Goal: Transaction & Acquisition: Purchase product/service

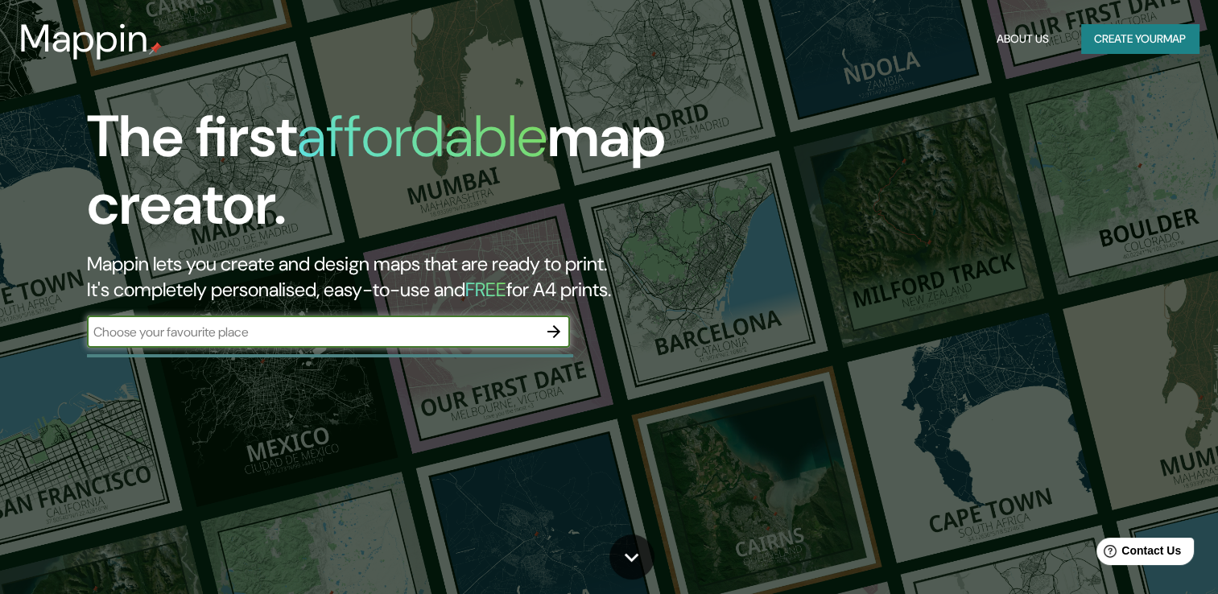
click at [383, 328] on input "text" at bounding box center [312, 332] width 451 height 19
type input "[GEOGRAPHIC_DATA]"
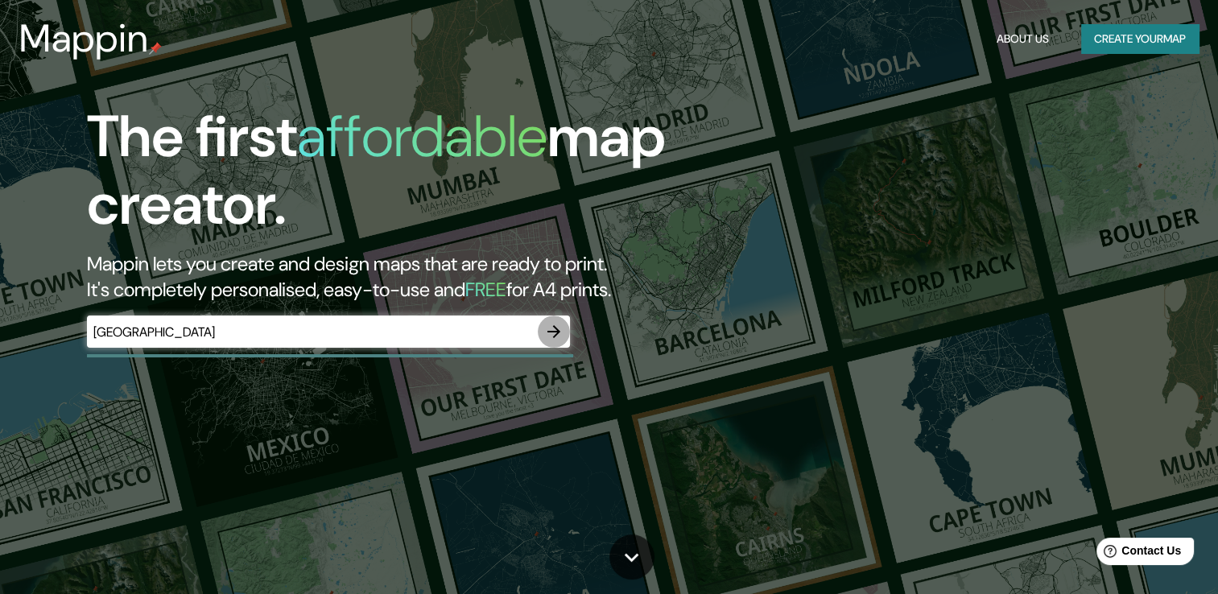
click at [560, 332] on icon "button" at bounding box center [554, 331] width 13 height 13
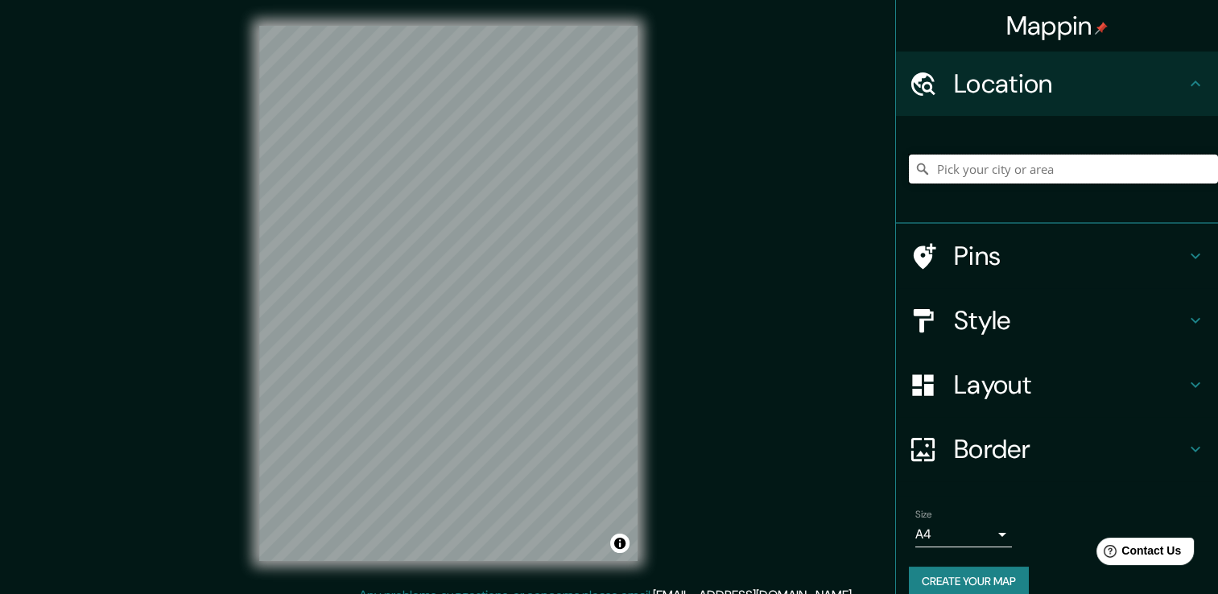
click at [981, 174] on input "Pick your city or area" at bounding box center [1063, 169] width 309 height 29
paste input "2WCX+J8W, Independencia"
type input "Independencia, [GEOGRAPHIC_DATA][PERSON_NAME], [GEOGRAPHIC_DATA]"
click at [972, 336] on h4 "Style" at bounding box center [1070, 320] width 232 height 32
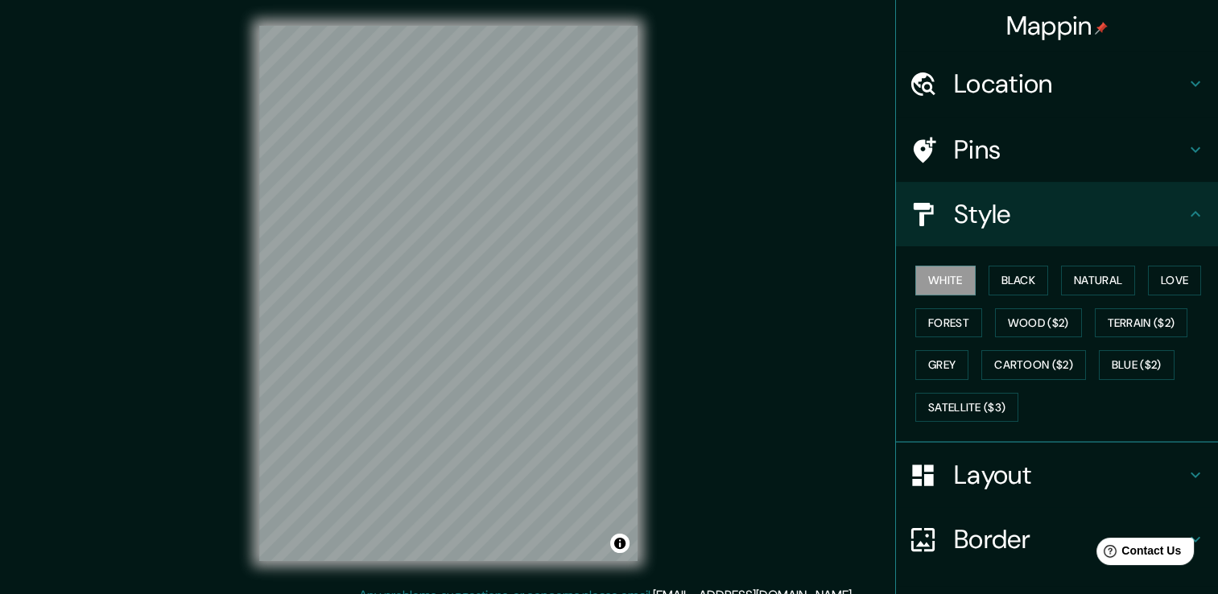
click at [1007, 295] on div "White Black Natural Love Forest Wood ($2) Terrain ($2) Grey Cartoon ($2) Blue (…" at bounding box center [1063, 343] width 309 height 169
click at [1012, 283] on button "Black" at bounding box center [1019, 281] width 60 height 30
click at [1101, 269] on button "Natural" at bounding box center [1098, 281] width 74 height 30
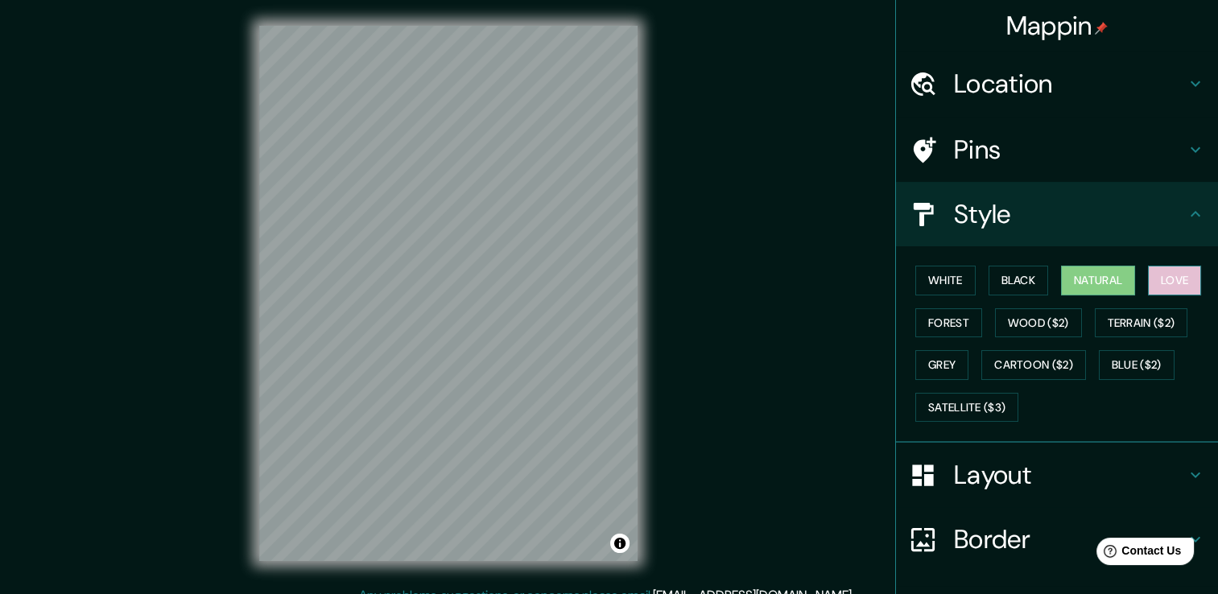
click at [1157, 275] on button "Love" at bounding box center [1174, 281] width 53 height 30
click at [1104, 275] on button "Natural" at bounding box center [1098, 281] width 74 height 30
click at [946, 317] on button "Forest" at bounding box center [949, 323] width 67 height 30
click at [1091, 283] on button "Natural" at bounding box center [1098, 281] width 74 height 30
click at [1032, 323] on button "Wood ($2)" at bounding box center [1038, 323] width 87 height 30
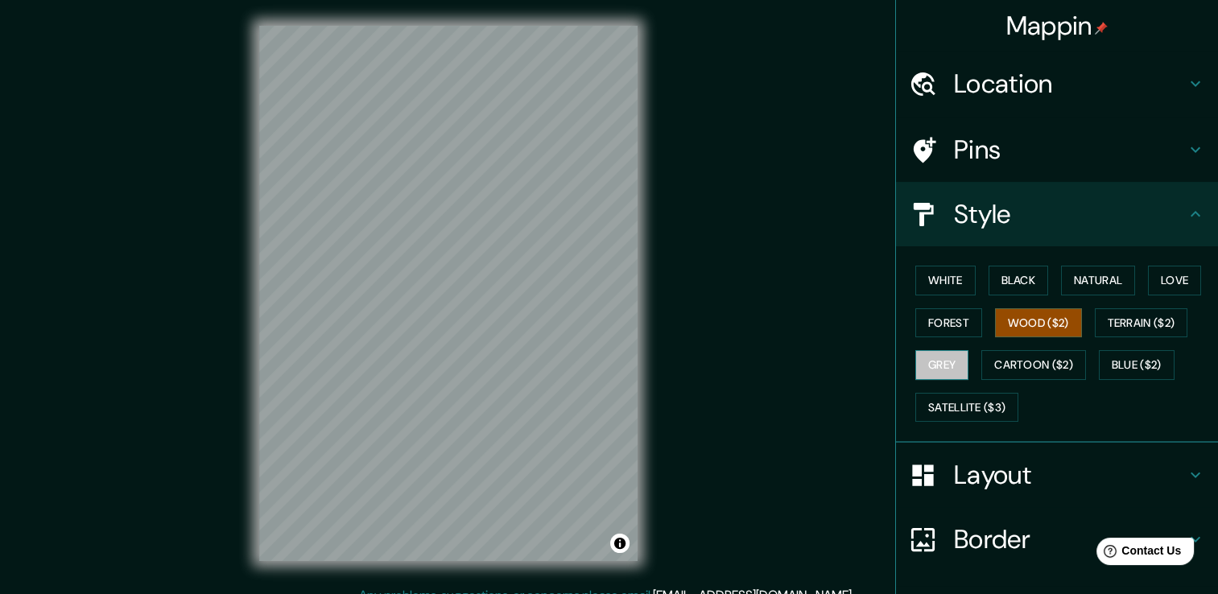
click at [936, 355] on button "Grey" at bounding box center [942, 365] width 53 height 30
click at [949, 317] on button "Forest" at bounding box center [949, 323] width 67 height 30
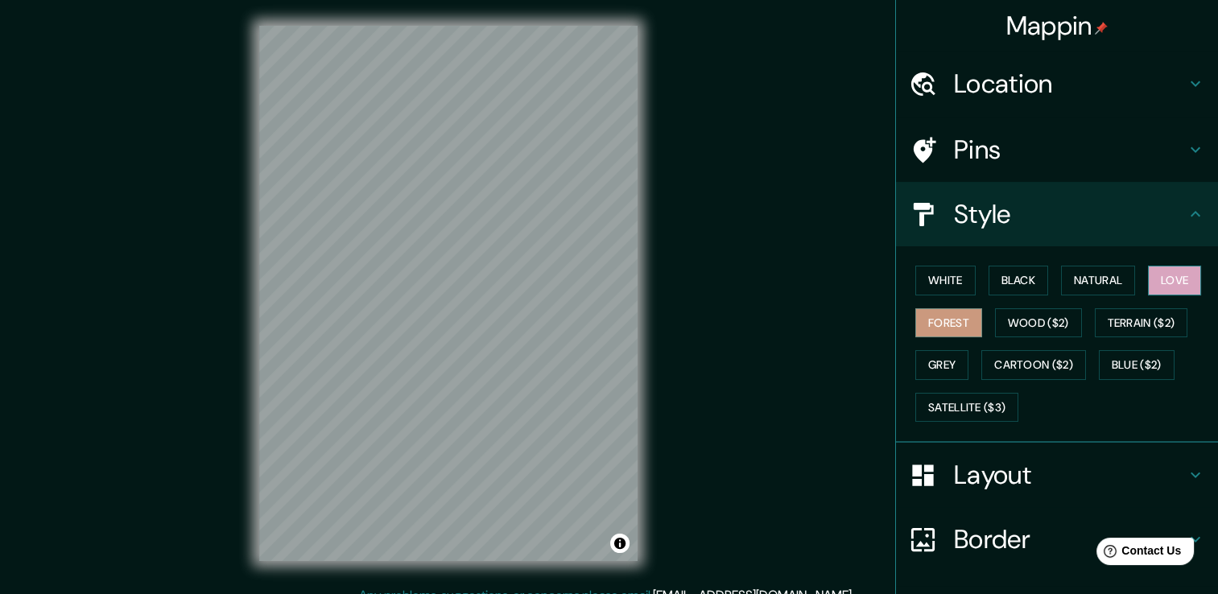
click at [1148, 275] on button "Love" at bounding box center [1174, 281] width 53 height 30
click at [1111, 274] on button "Natural" at bounding box center [1098, 281] width 74 height 30
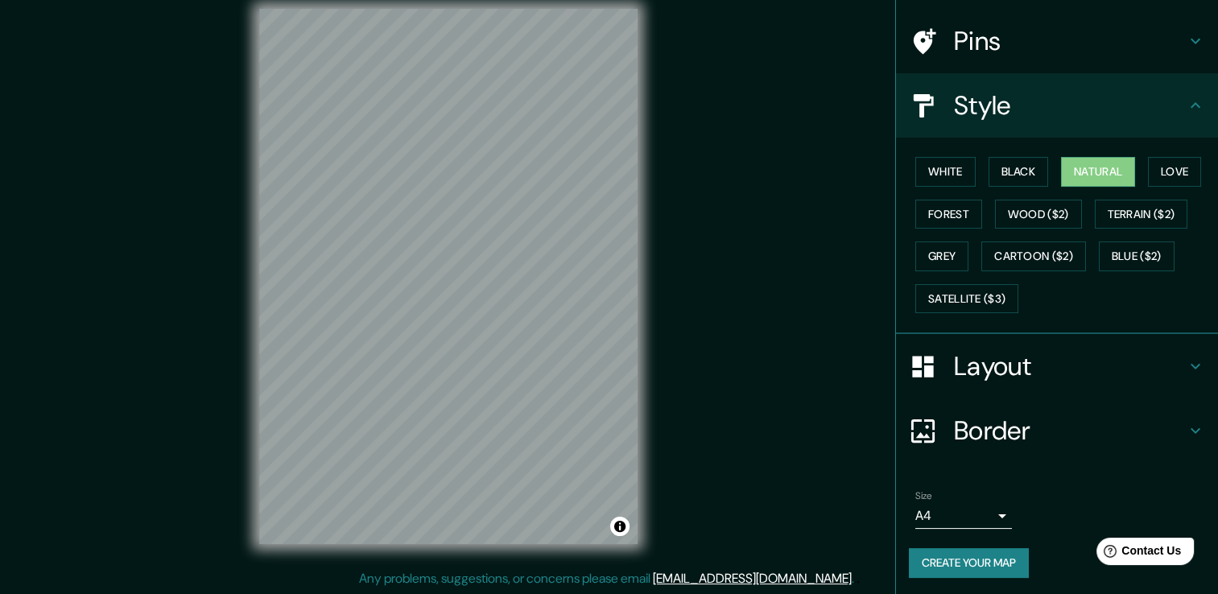
scroll to position [18, 0]
